Goal: Communication & Community: Answer question/provide support

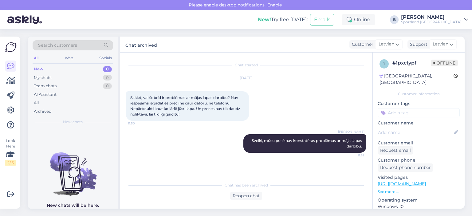
click at [38, 103] on div "All" at bounding box center [36, 103] width 5 height 6
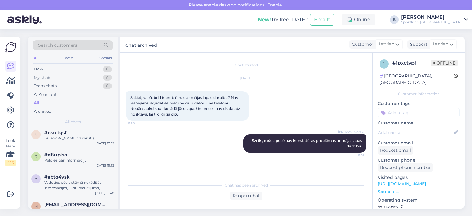
scroll to position [246, 0]
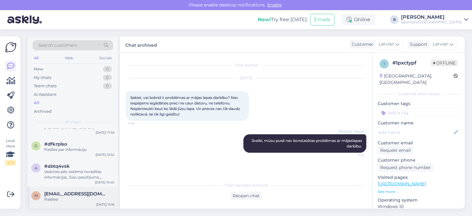
click at [76, 197] on div "Paldies!" at bounding box center [79, 200] width 70 height 6
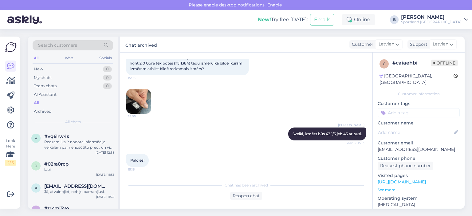
scroll to position [430, 0]
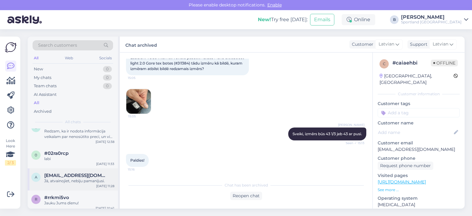
click at [89, 178] on div "Jā, atvainojiet, nebiju pamanījusi." at bounding box center [79, 181] width 70 height 6
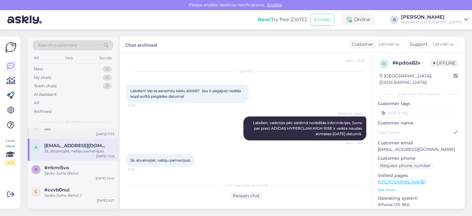
scroll to position [461, 0]
click at [72, 191] on div "c #cvvb0nui Jauku Jums dienu! :) [DATE] 9:27" at bounding box center [73, 193] width 90 height 22
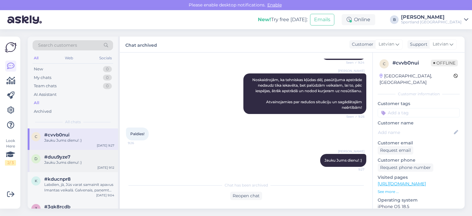
scroll to position [522, 0]
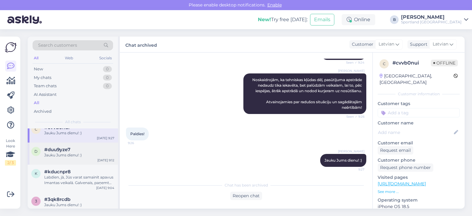
click at [74, 153] on div "d #duu9yze7 Jauku Jums dienu! :) [DATE] 9:12" at bounding box center [73, 154] width 90 height 22
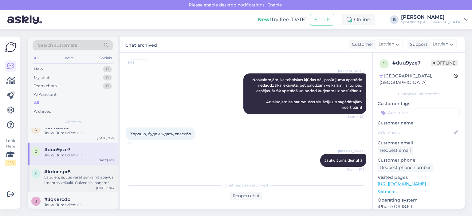
click at [80, 174] on div "Labdien, jā, Jūs varat samainīt apavus Imantas veikalā. Galvenais, paņemt līdzi…" at bounding box center [79, 179] width 70 height 11
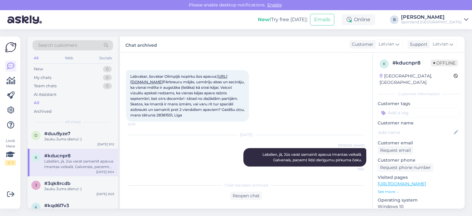
scroll to position [553, 0]
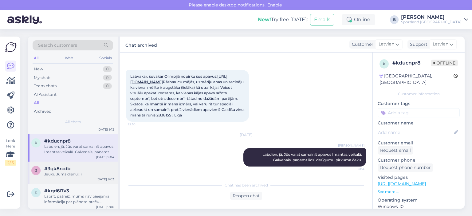
click at [80, 171] on div "Jauku Jums dienu! :)" at bounding box center [79, 174] width 70 height 6
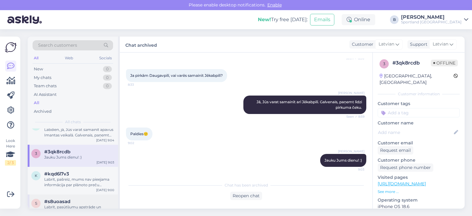
scroll to position [584, 0]
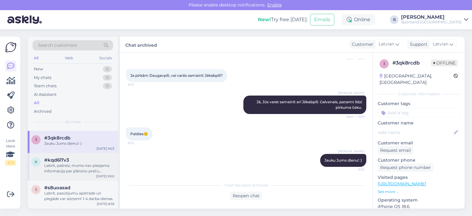
click at [81, 163] on div "Labrīt, pašreiz, mums nav pieejama informācija par plānoto preču papildināšanu.…" at bounding box center [79, 168] width 70 height 11
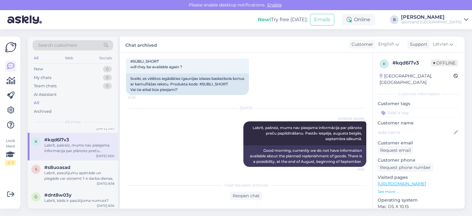
scroll to position [614, 0]
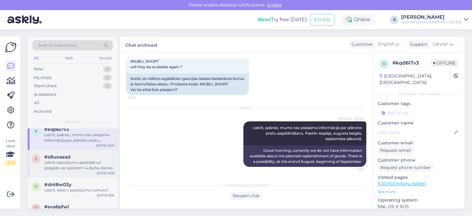
click at [82, 160] on div "Labrīt, pasūtījumu apstrāde un piegāde var aizņemt 1-4 darba dienas." at bounding box center [79, 165] width 70 height 11
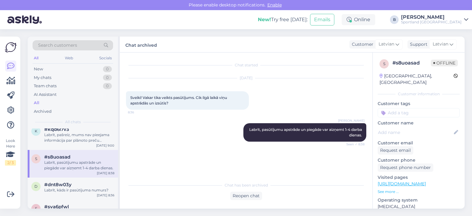
scroll to position [645, 0]
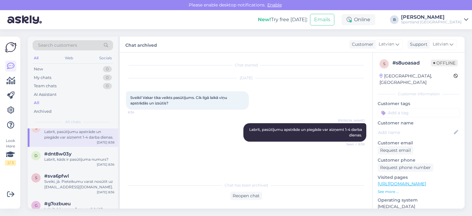
click at [82, 157] on div "d #dnt8w03y Labrīt, kāds ir pasūtījuma numurs? [DATE] 8:36" at bounding box center [73, 158] width 90 height 22
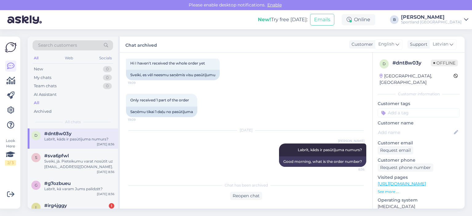
scroll to position [676, 0]
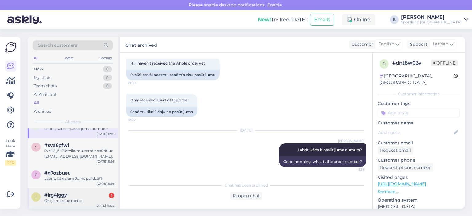
click at [83, 192] on div "#irg4jggy 1" at bounding box center [79, 195] width 70 height 6
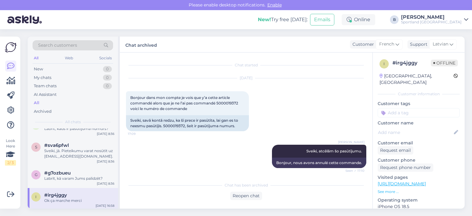
scroll to position [2748, 0]
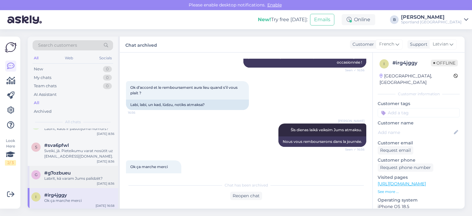
click at [77, 176] on div "Labrīt, kā varam Jums palīdzēt?" at bounding box center [79, 179] width 70 height 6
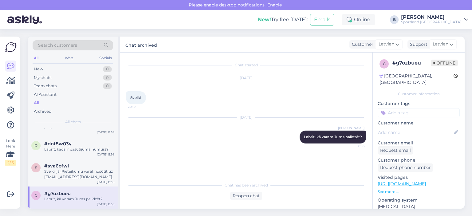
scroll to position [645, 0]
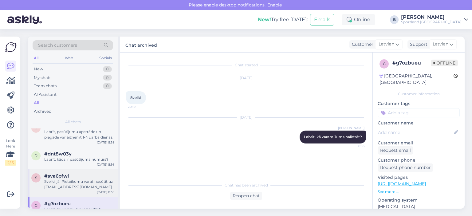
click at [77, 179] on div "Sveiki, jā. Pieteikumu varat nosūtīt uz [EMAIL_ADDRESS][DOMAIN_NAME]." at bounding box center [79, 184] width 70 height 11
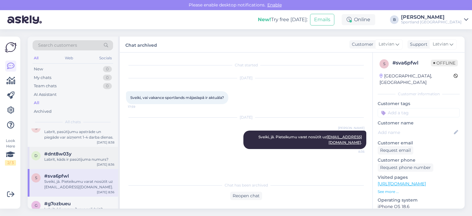
click at [82, 157] on div "Labrīt, kāds ir pasūtījuma numurs?" at bounding box center [79, 160] width 70 height 6
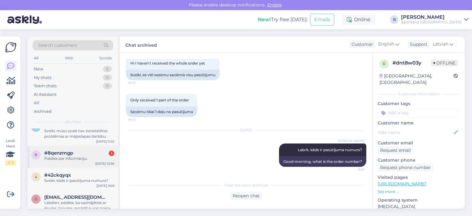
scroll to position [0, 0]
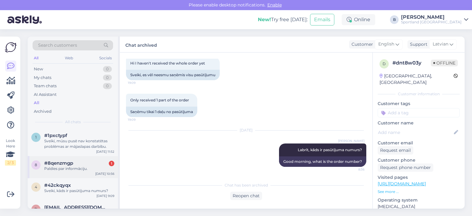
click at [84, 163] on div "#8qenzmgp 1" at bounding box center [79, 163] width 70 height 6
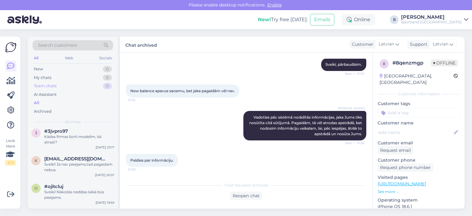
click at [49, 86] on div "Team chats" at bounding box center [45, 86] width 23 height 6
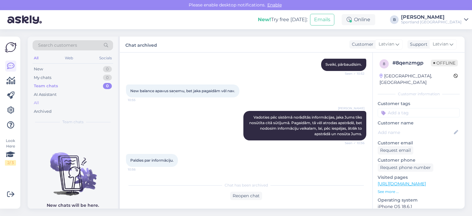
click at [41, 101] on div "All" at bounding box center [73, 103] width 80 height 9
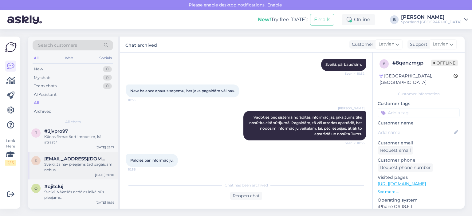
click at [84, 164] on div "Sveiki! Ja nav pieejams,tad pagaidam nebus." at bounding box center [79, 167] width 70 height 11
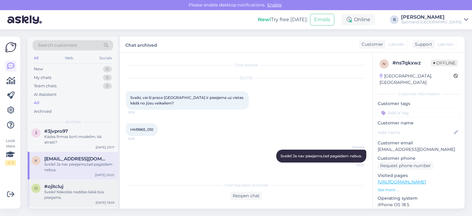
click at [72, 189] on div "Sveiki! Nākošās nedēļas laikā būs pieejams." at bounding box center [79, 194] width 70 height 11
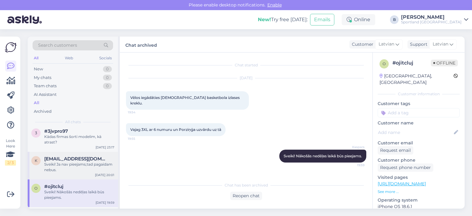
click at [82, 162] on div "Sveiki! Ja nav pieejams,tad pagaidam nebus." at bounding box center [79, 167] width 70 height 11
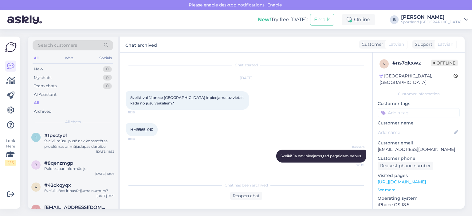
drag, startPoint x: 52, startPoint y: 68, endPoint x: 76, endPoint y: 57, distance: 26.5
click at [52, 67] on div "New 0" at bounding box center [73, 69] width 80 height 9
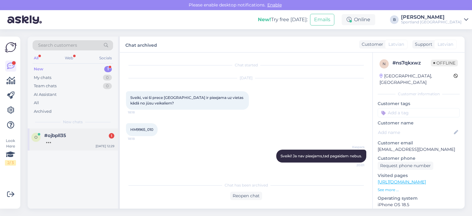
click at [72, 135] on div "#ojbpll35 1" at bounding box center [79, 136] width 70 height 6
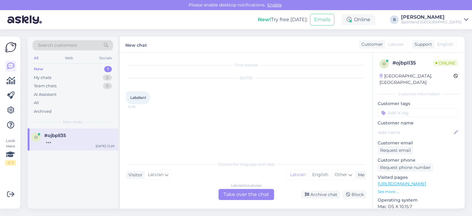
click at [242, 191] on div "Latvian to Latvian Take over the chat" at bounding box center [246, 194] width 56 height 11
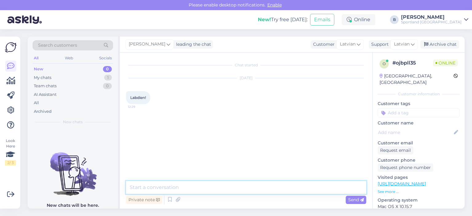
click at [242, 191] on textarea at bounding box center [246, 187] width 240 height 13
type textarea "Labdien, kā varam Jums palīdzēt?"
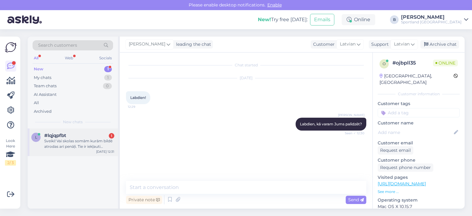
click at [64, 137] on span "#lqjqpfbt" at bounding box center [55, 136] width 22 height 6
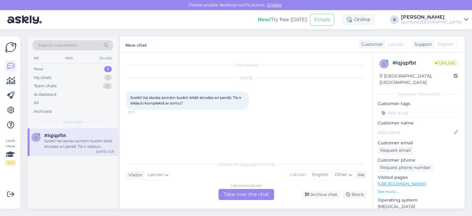
click at [245, 194] on div "Latvian to Latvian Take over the chat" at bounding box center [246, 194] width 56 height 11
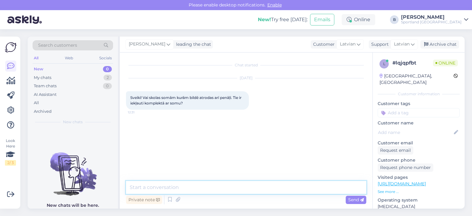
click at [235, 186] on textarea at bounding box center [246, 187] width 240 height 13
type textarea "Labdien, jā. [GEOGRAPHIC_DATA] ir iekļauti komplektā ar somu."
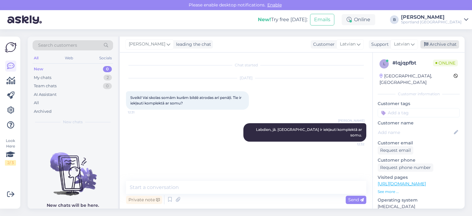
click at [441, 47] on div "Archive chat" at bounding box center [439, 44] width 39 height 8
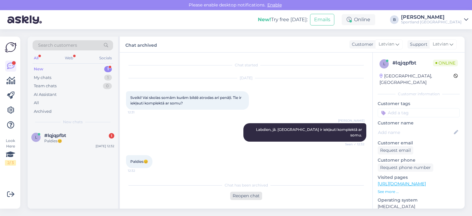
click at [246, 198] on div "Reopen chat" at bounding box center [246, 196] width 32 height 8
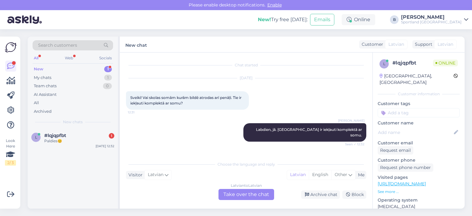
click at [232, 192] on div "Latvian to Latvian Take over the chat" at bounding box center [246, 194] width 56 height 11
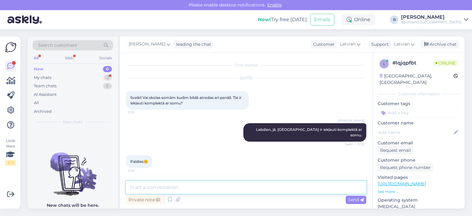
click at [234, 186] on textarea at bounding box center [246, 187] width 240 height 13
type textarea "Jauku Jums dienu! :)"
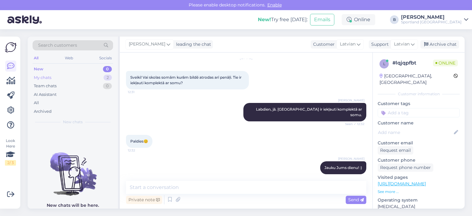
click at [72, 79] on div "My chats 2" at bounding box center [73, 77] width 80 height 9
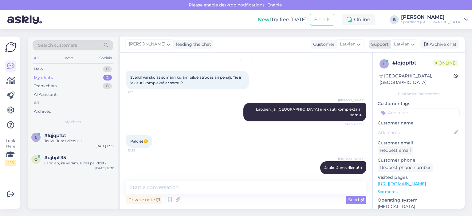
drag, startPoint x: 438, startPoint y: 44, endPoint x: 420, endPoint y: 45, distance: 18.8
click at [439, 44] on div "Archive chat" at bounding box center [439, 44] width 39 height 8
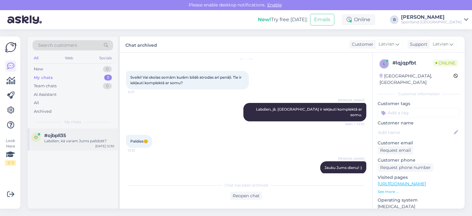
click at [64, 139] on div "Labdien, kā varam Jums palīdzēt?" at bounding box center [79, 141] width 70 height 6
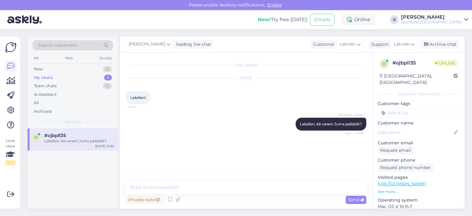
scroll to position [0, 0]
click at [448, 45] on div "Archive chat" at bounding box center [439, 44] width 39 height 8
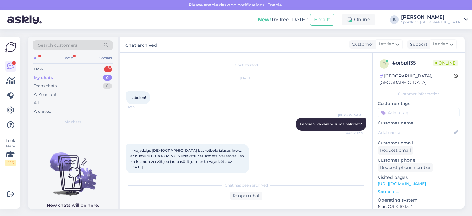
scroll to position [1, 0]
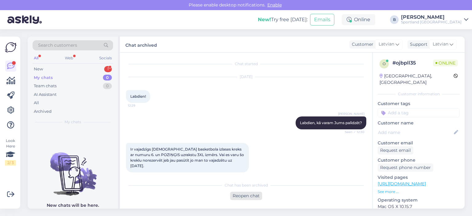
click at [248, 197] on div "Reopen chat" at bounding box center [246, 196] width 32 height 8
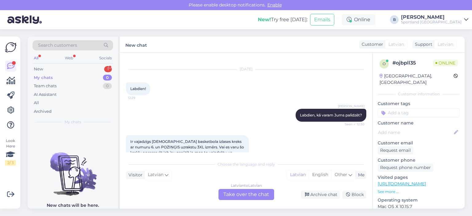
scroll to position [22, 0]
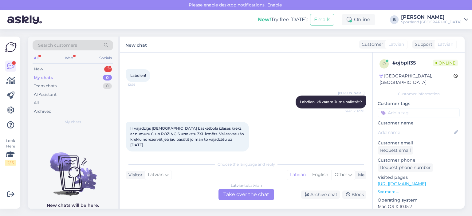
click at [257, 191] on div "Latvian to Latvian Take over the chat" at bounding box center [246, 194] width 56 height 11
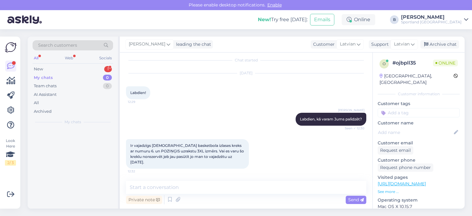
scroll to position [0, 0]
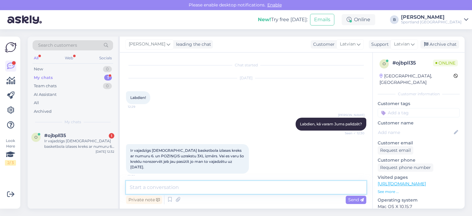
click at [256, 190] on textarea at bounding box center [246, 187] width 240 height 13
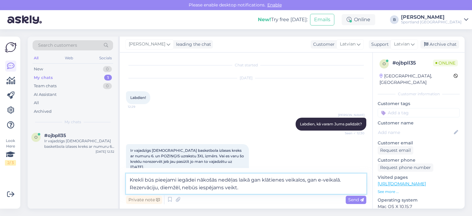
type textarea "Krekli būs pieejami iegādei nākošās nedēļas laikā gan klātienes veikalos, gan e…"
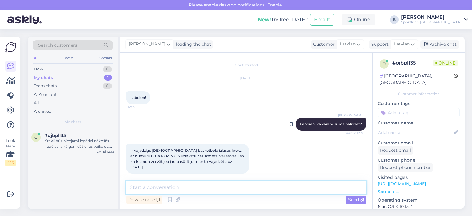
scroll to position [37, 0]
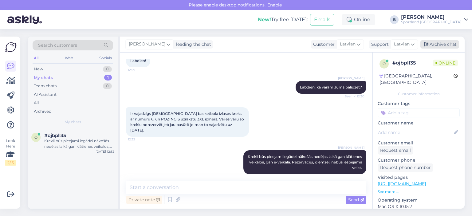
click at [433, 47] on div "Archive chat" at bounding box center [439, 44] width 39 height 8
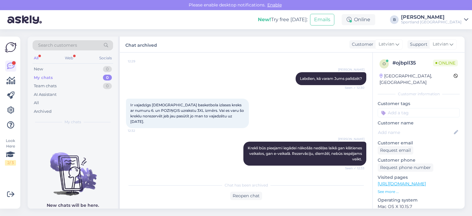
scroll to position [65, 0]
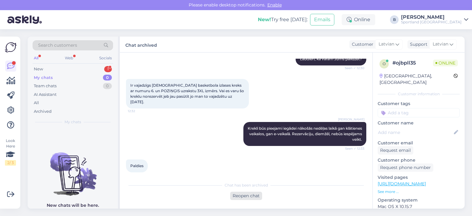
click at [248, 194] on div "Reopen chat" at bounding box center [246, 196] width 32 height 8
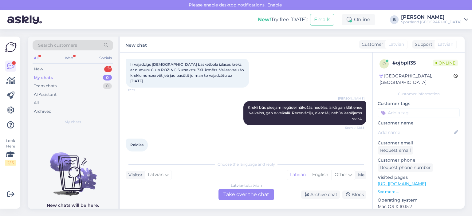
click at [251, 193] on div "Latvian to Latvian Take over the chat" at bounding box center [246, 194] width 56 height 11
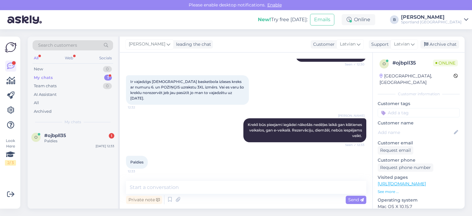
scroll to position [63, 0]
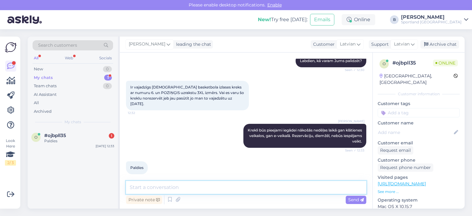
click at [252, 189] on textarea at bounding box center [246, 187] width 240 height 13
type textarea "Jauku Jums dienu!"
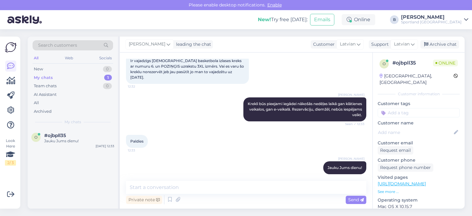
click at [437, 40] on div "[PERSON_NAME] leading the chat Customer Latvian Arabic Belarusian Bulgarian Chi…" at bounding box center [292, 45] width 345 height 16
click at [437, 45] on div "Archive chat" at bounding box center [439, 44] width 39 height 8
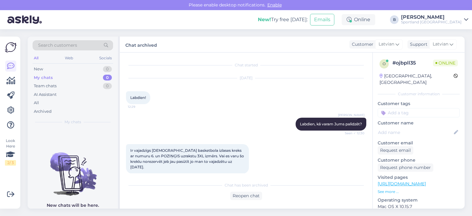
scroll to position [92, 0]
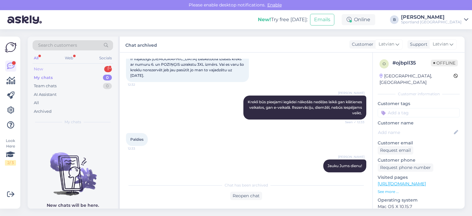
click at [54, 67] on div "New 1" at bounding box center [73, 69] width 80 height 9
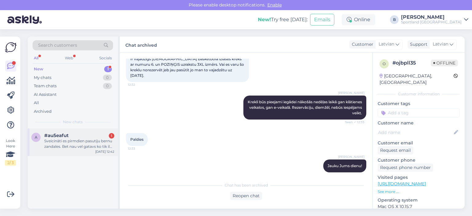
click at [67, 144] on div "Sveicināti es pirmdien pasutiju bernu zandales. Bet nau vel gatavs ko tik ilgi …" at bounding box center [79, 143] width 70 height 11
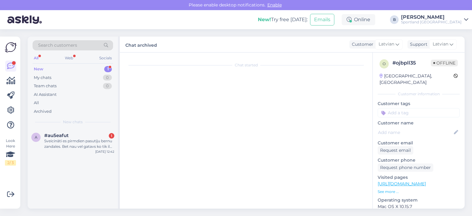
scroll to position [0, 0]
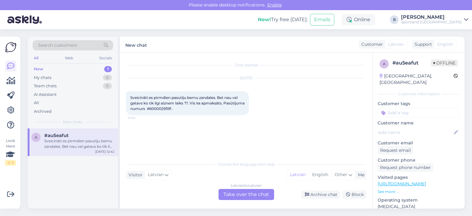
click at [249, 193] on div "Latvian to Latvian Take over the chat" at bounding box center [246, 194] width 56 height 11
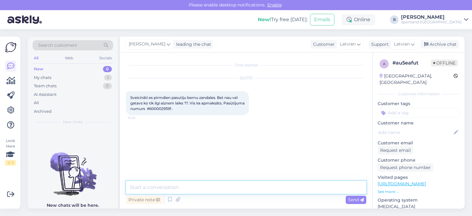
click at [234, 182] on textarea at bounding box center [246, 187] width 240 height 13
type textarea "Sveiki, pārbaudīsim."
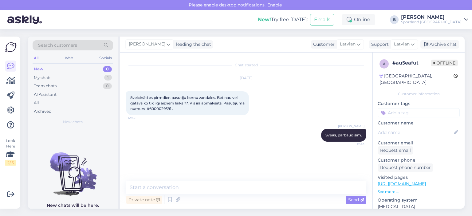
click at [181, 107] on span "Sveicināti es pirmdien pasutiju bernu zandales. Bet nau vel gatavs ko tik ilgi …" at bounding box center [187, 103] width 115 height 16
copy span "6000029391"
click at [202, 189] on textarea at bounding box center [246, 187] width 240 height 13
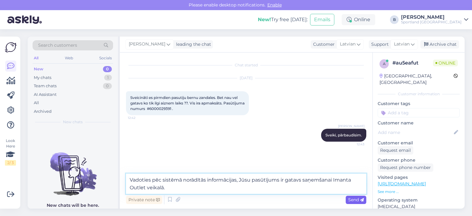
type textarea "Vadoties pēc sistēmā norādītās informācijas, Jūsu pasūtījums ir gatavs saņemšan…"
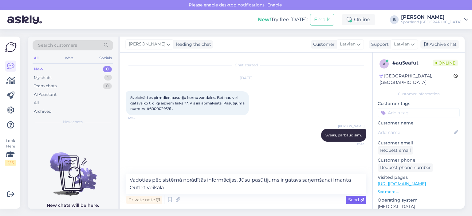
click at [355, 202] on div "Send" at bounding box center [356, 200] width 21 height 8
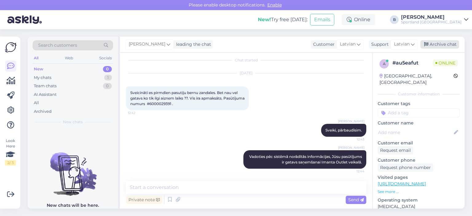
click at [452, 41] on div "Archive chat" at bounding box center [439, 44] width 39 height 8
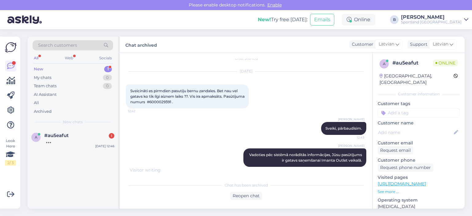
scroll to position [45, 0]
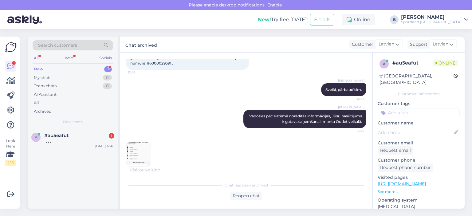
click at [139, 147] on img at bounding box center [138, 154] width 25 height 25
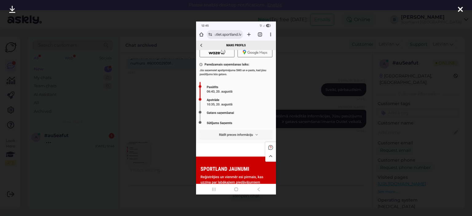
scroll to position [72, 0]
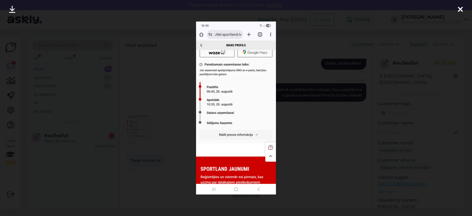
click at [315, 139] on div at bounding box center [236, 108] width 472 height 216
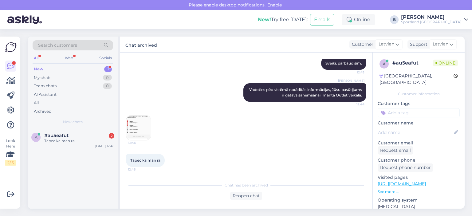
click at [139, 129] on img at bounding box center [138, 128] width 25 height 25
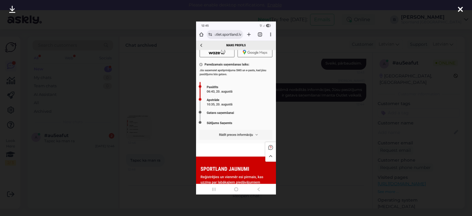
scroll to position [79, 0]
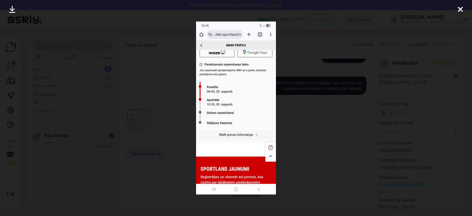
click at [310, 128] on div at bounding box center [236, 108] width 472 height 216
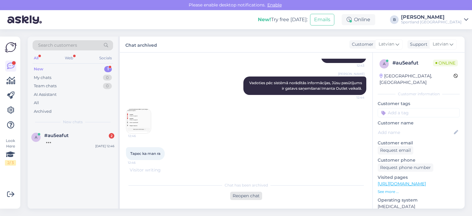
click at [256, 194] on div "Reopen chat" at bounding box center [246, 196] width 32 height 8
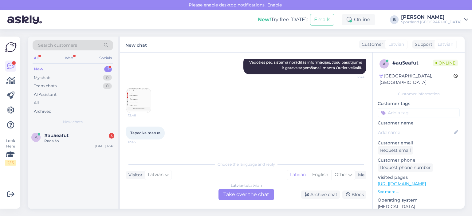
scroll to position [119, 0]
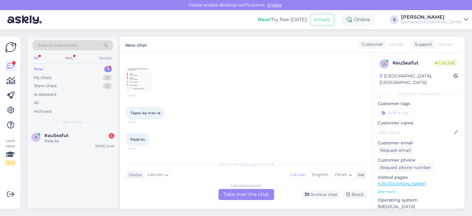
click at [241, 192] on div "Latvian to Latvian Take over the chat" at bounding box center [246, 194] width 56 height 11
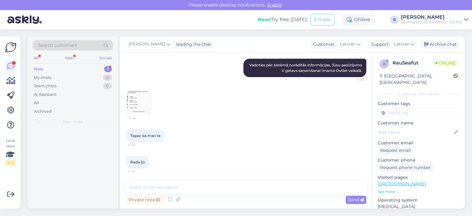
scroll to position [96, 0]
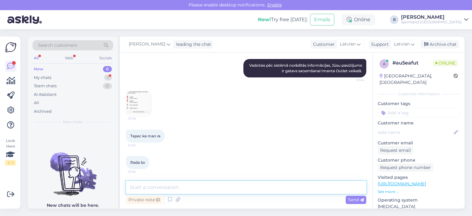
click at [241, 191] on textarea at bounding box center [246, 187] width 240 height 13
type textarea "Jūsu pasūtījums ir gatavs saņemšanai Imanta Outlet veikalā."
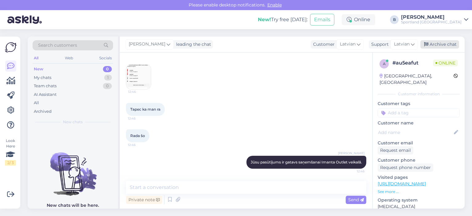
click at [429, 44] on div "Archive chat" at bounding box center [439, 44] width 39 height 8
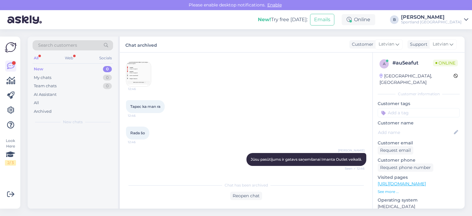
scroll to position [151, 0]
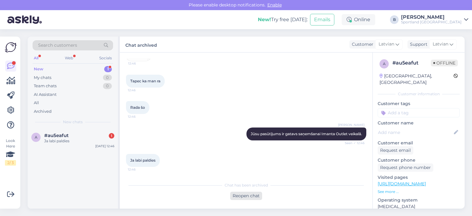
click at [246, 194] on div "Reopen chat" at bounding box center [246, 196] width 32 height 8
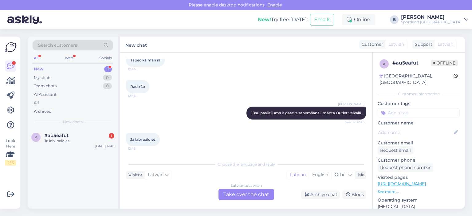
click at [247, 196] on div "Latvian to Latvian Take over the chat" at bounding box center [246, 194] width 56 height 11
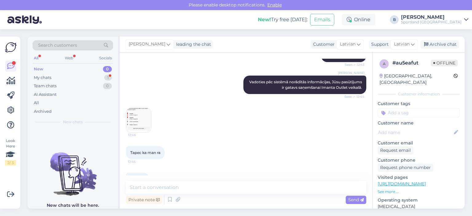
scroll to position [0, 0]
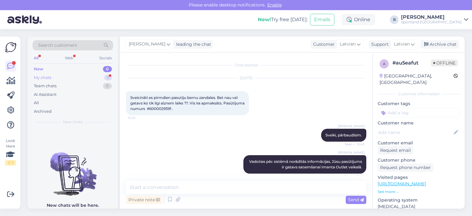
click at [61, 77] on div "My chats 1" at bounding box center [73, 77] width 80 height 9
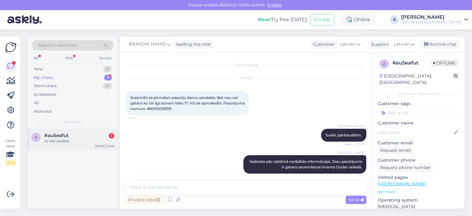
click at [56, 138] on div "Ja labi paldies" at bounding box center [79, 141] width 70 height 6
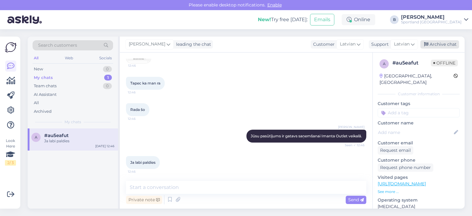
click at [432, 43] on div "Archive chat" at bounding box center [439, 44] width 39 height 8
